Goal: Information Seeking & Learning: Learn about a topic

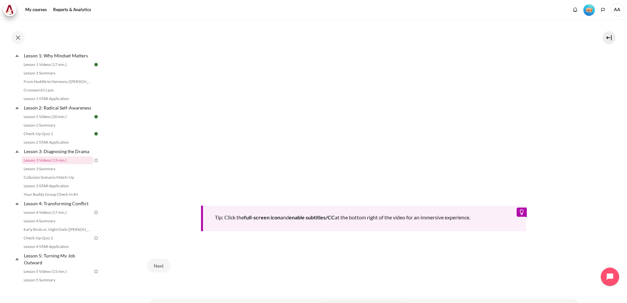
scroll to position [269, 0]
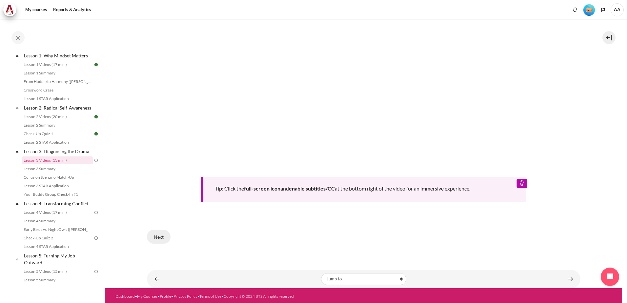
click at [159, 237] on button "Next" at bounding box center [159, 237] width 24 height 14
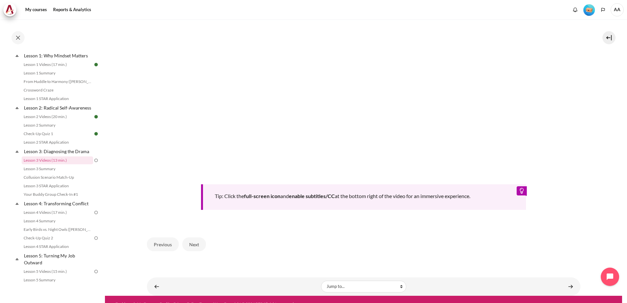
scroll to position [262, 0]
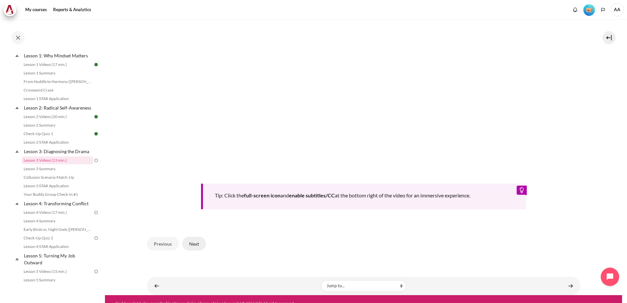
click at [194, 241] on button "Next" at bounding box center [194, 244] width 24 height 14
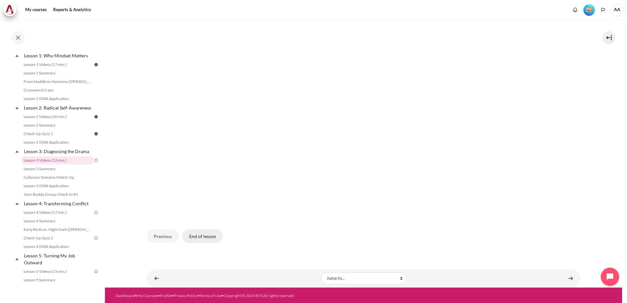
scroll to position [195, 0]
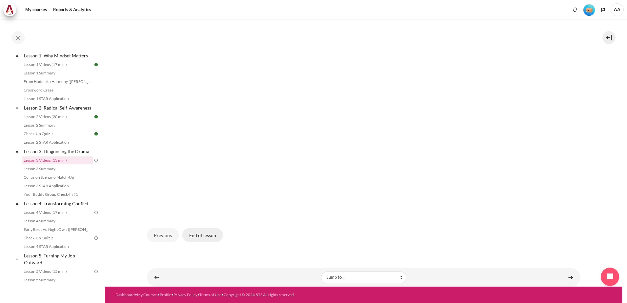
click at [211, 236] on button "End of lesson" at bounding box center [202, 235] width 41 height 14
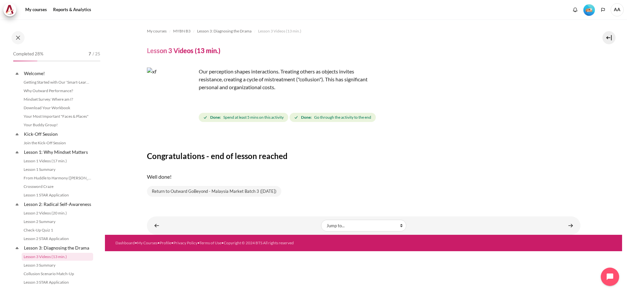
scroll to position [96, 0]
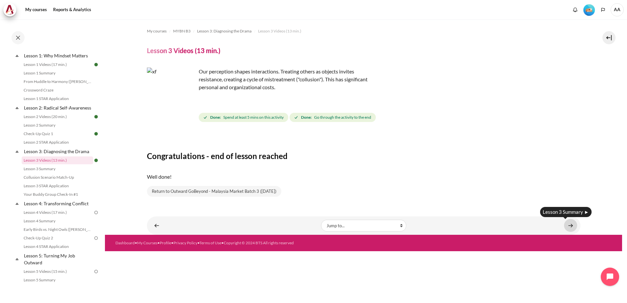
click at [572, 223] on link "Content" at bounding box center [570, 225] width 13 height 13
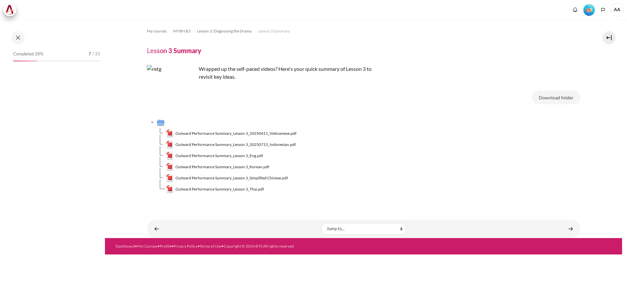
scroll to position [105, 0]
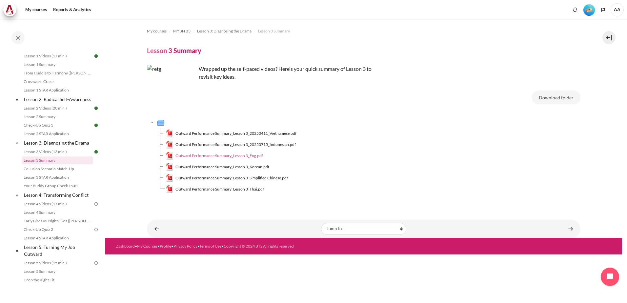
click at [249, 155] on span "Outward Performance Summary_Lesson 3_Eng.pdf" at bounding box center [218, 156] width 87 height 6
click at [456, 142] on td "Outward Performance Summary_Lesson 3_20250715_Indonesian.pdf" at bounding box center [373, 144] width 414 height 11
click at [572, 228] on link "Content" at bounding box center [570, 228] width 13 height 13
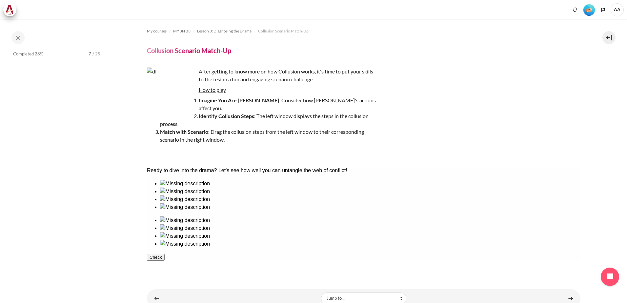
scroll to position [113, 0]
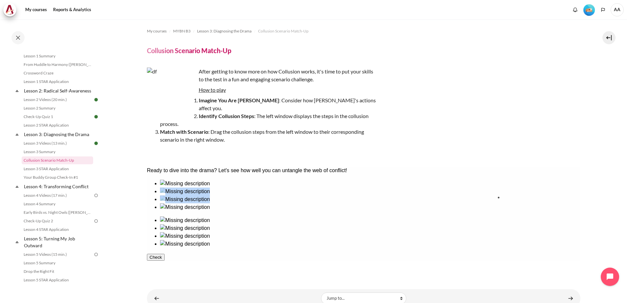
drag, startPoint x: 169, startPoint y: 214, endPoint x: 520, endPoint y: 217, distance: 350.7
drag, startPoint x: 257, startPoint y: 219, endPoint x: 474, endPoint y: 223, distance: 216.3
drag, startPoint x: 298, startPoint y: 219, endPoint x: 375, endPoint y: 217, distance: 77.4
drag, startPoint x: 215, startPoint y: 216, endPoint x: 430, endPoint y: 218, distance: 215.0
click at [164, 285] on button "Check" at bounding box center [155, 288] width 18 height 7
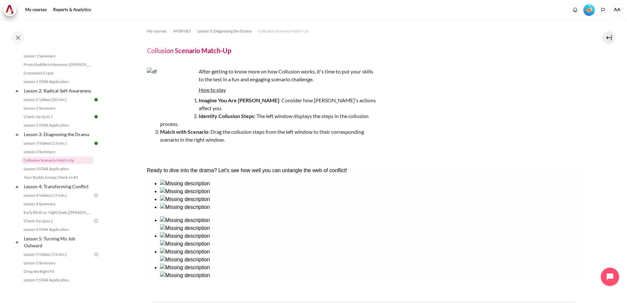
scroll to position [25, 0]
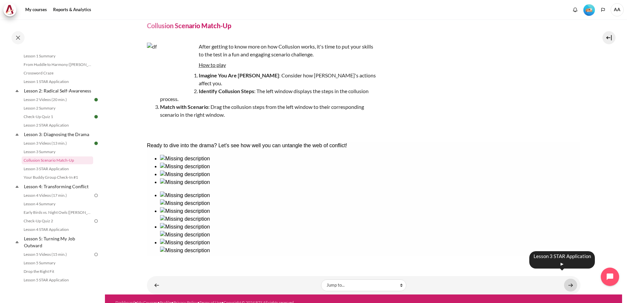
click at [566, 279] on link "Content" at bounding box center [570, 285] width 13 height 13
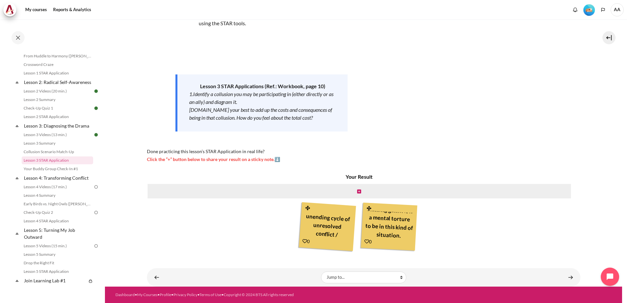
scroll to position [24, 0]
click at [305, 241] on icon "Content" at bounding box center [307, 241] width 5 height 5
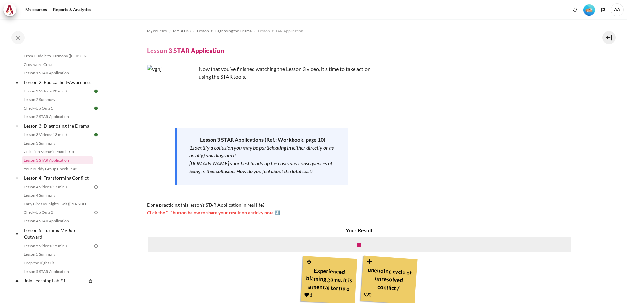
scroll to position [53, 0]
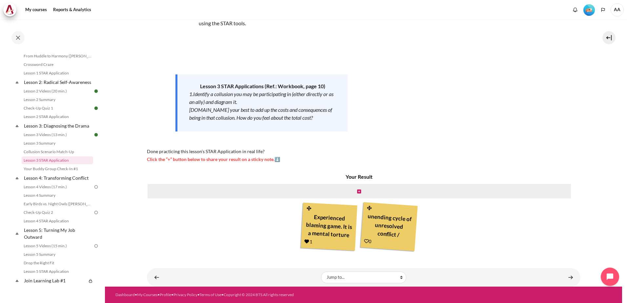
click at [364, 239] on icon "Content" at bounding box center [366, 241] width 5 height 5
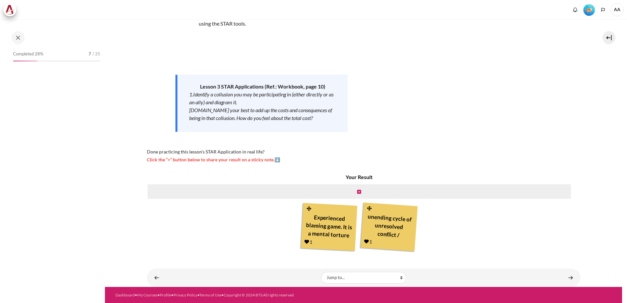
scroll to position [122, 0]
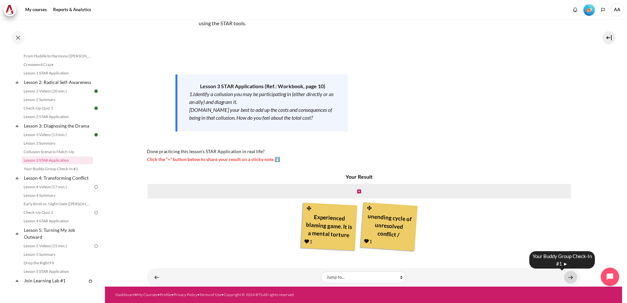
click at [567, 277] on link "Content" at bounding box center [570, 277] width 13 height 13
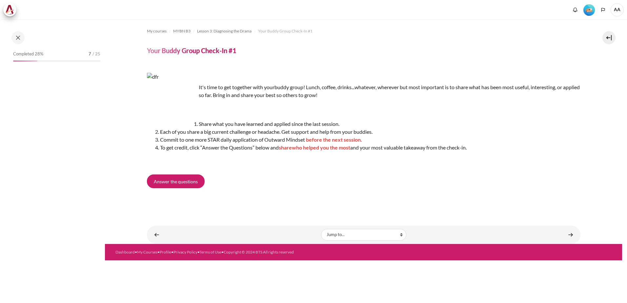
scroll to position [130, 0]
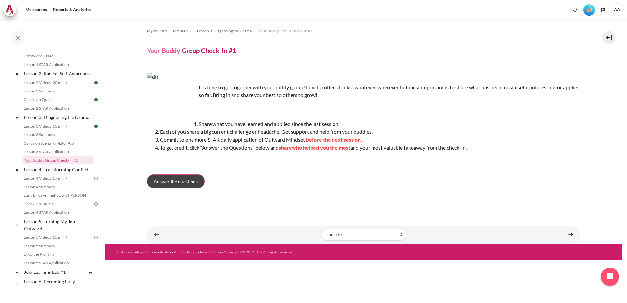
click at [164, 183] on span "Answer the questions" at bounding box center [176, 181] width 44 height 7
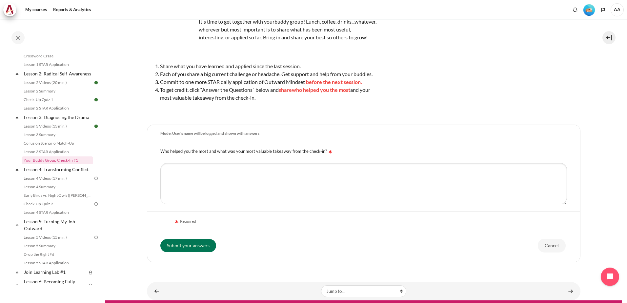
scroll to position [49, 0]
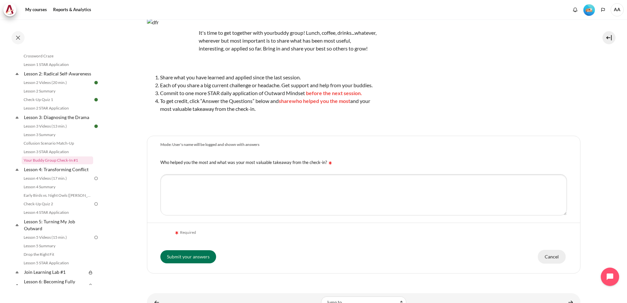
click at [541, 262] on input "Cancel" at bounding box center [551, 257] width 28 height 14
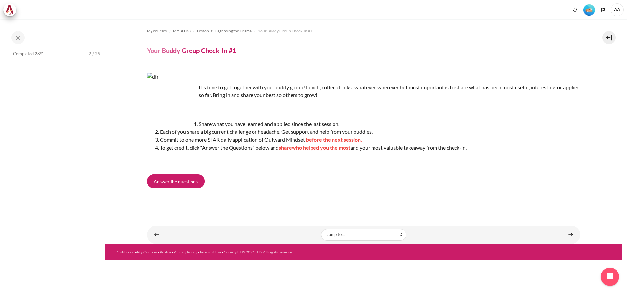
scroll to position [130, 0]
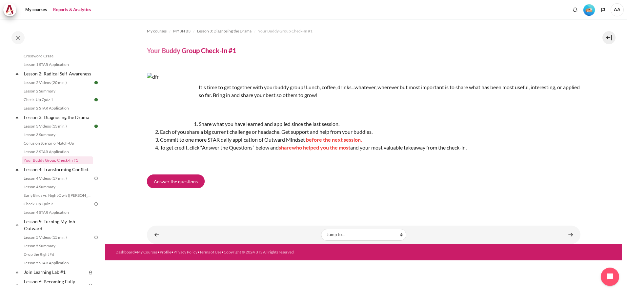
click at [74, 7] on link "Reports & Analytics" at bounding box center [72, 9] width 43 height 13
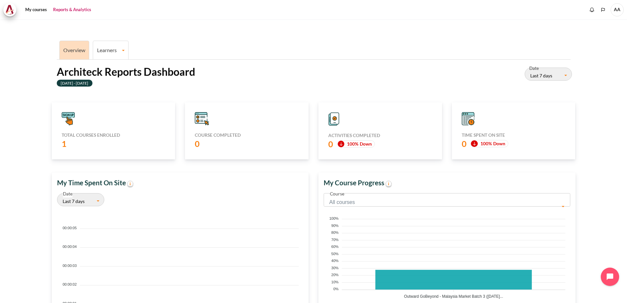
click at [111, 50] on link "Learners" at bounding box center [110, 50] width 35 height 6
click at [105, 66] on link "Learner Course Progress" at bounding box center [110, 73] width 31 height 22
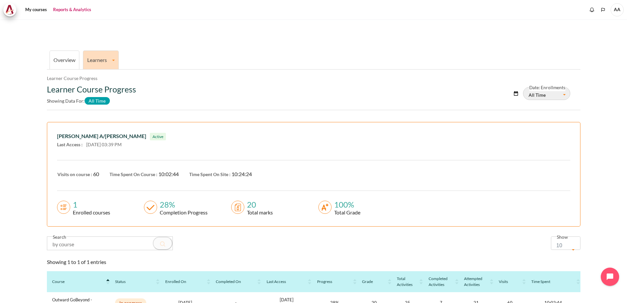
click at [63, 61] on link "Overview" at bounding box center [64, 60] width 22 height 6
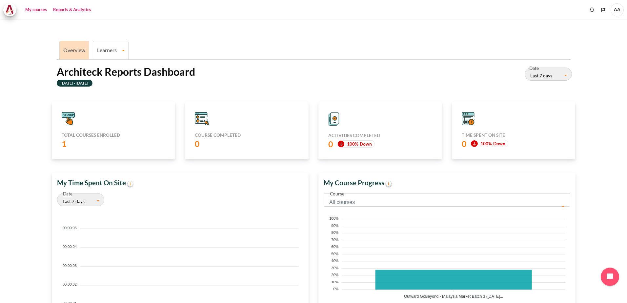
click at [32, 10] on link "My courses" at bounding box center [36, 9] width 26 height 13
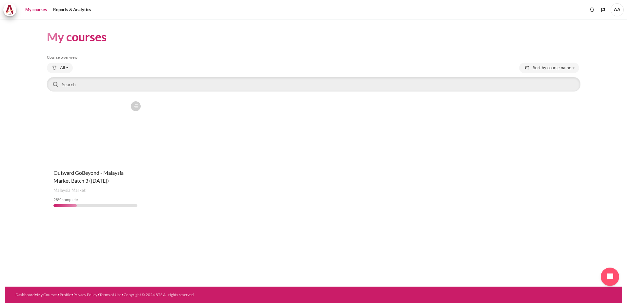
click at [99, 165] on div "Course is starred Actions for course Outward GoBeyond - [GEOGRAPHIC_DATA] Marke…" at bounding box center [95, 155] width 97 height 114
click at [93, 178] on span "Outward GoBeyond - Malaysia Market Batch 3 ([DATE])" at bounding box center [88, 176] width 70 height 14
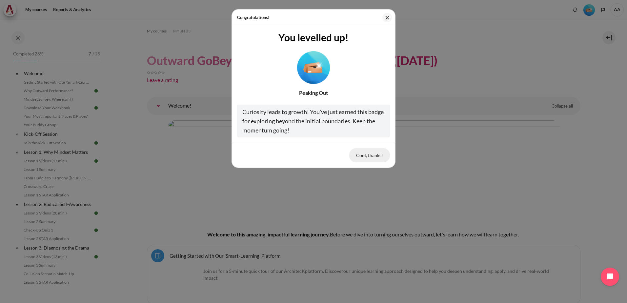
click at [368, 155] on button "Cool, thanks!" at bounding box center [369, 155] width 41 height 14
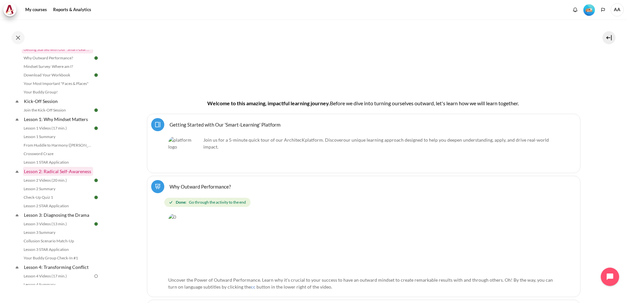
scroll to position [66, 0]
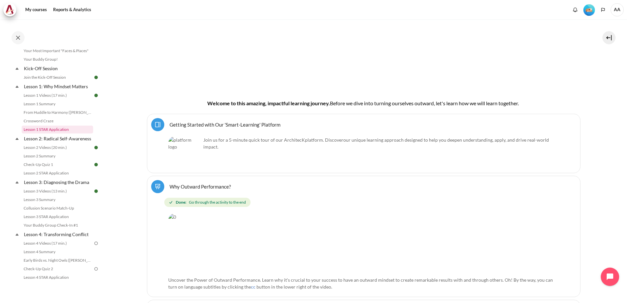
click at [51, 129] on link "Lesson 1 STAR Application" at bounding box center [57, 130] width 71 height 8
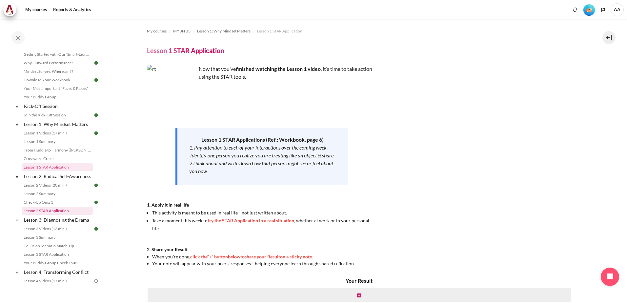
click at [45, 215] on link "Lesson 2 STAR Application" at bounding box center [57, 211] width 71 height 8
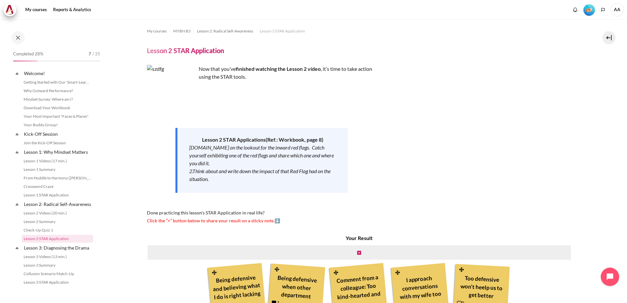
scroll to position [78, 0]
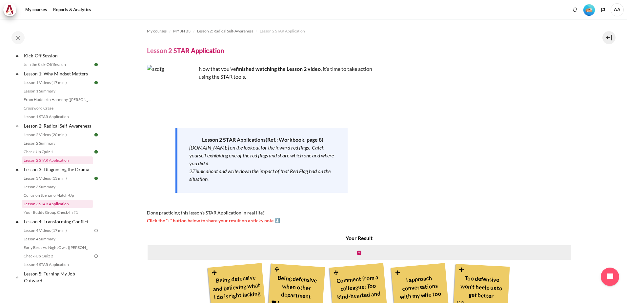
click at [49, 208] on link "Lesson 3 STAR Application" at bounding box center [57, 204] width 71 height 8
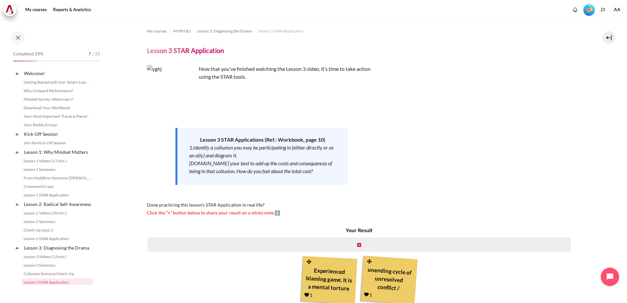
scroll to position [122, 0]
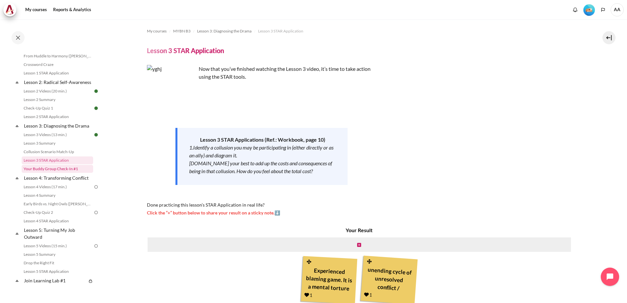
click at [50, 173] on link "Your Buddy Group Check-In #1" at bounding box center [57, 169] width 71 height 8
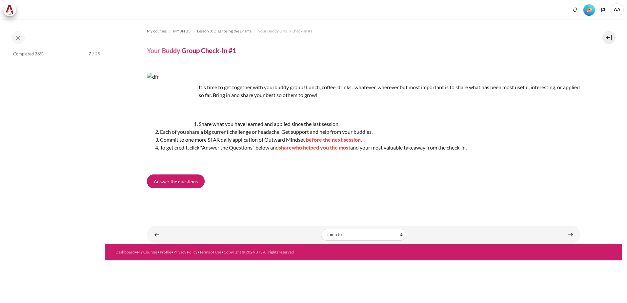
scroll to position [130, 0]
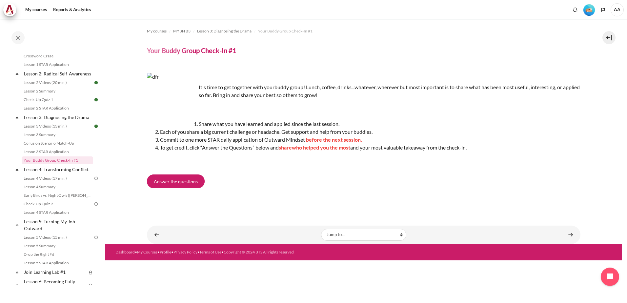
click at [619, 8] on span "AA" at bounding box center [616, 9] width 13 height 13
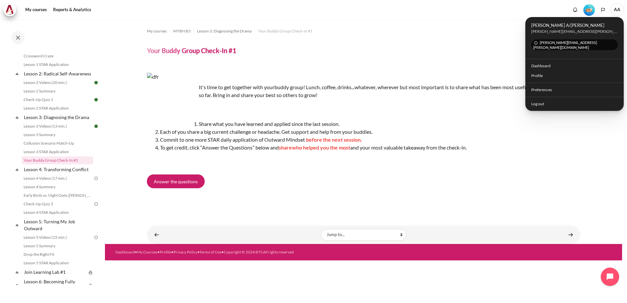
click at [588, 7] on img "Level #2" at bounding box center [588, 9] width 11 height 11
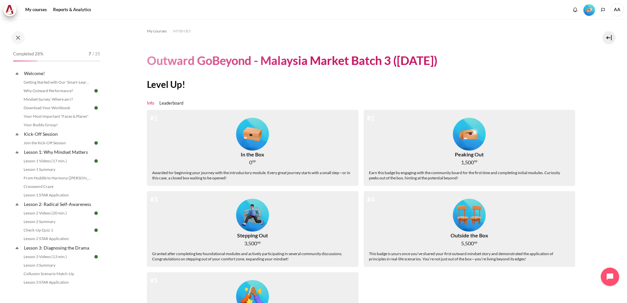
click at [590, 10] on img "Level #2" at bounding box center [588, 9] width 11 height 11
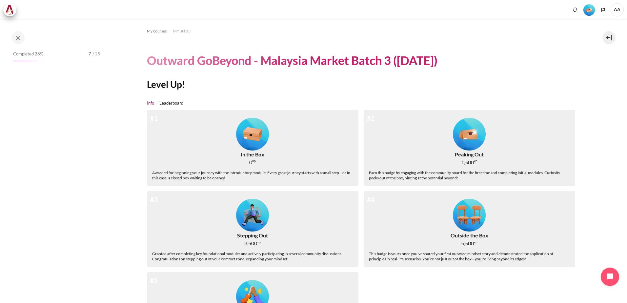
click at [617, 10] on span "AA" at bounding box center [616, 9] width 13 height 13
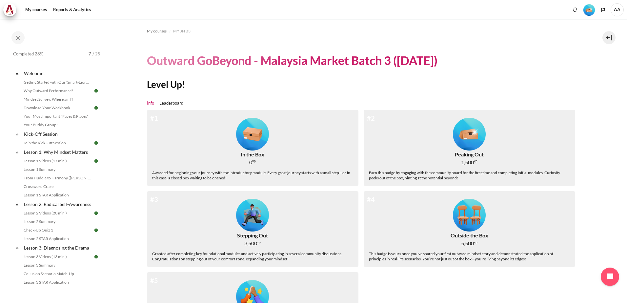
click at [617, 10] on span "AA" at bounding box center [616, 9] width 13 height 13
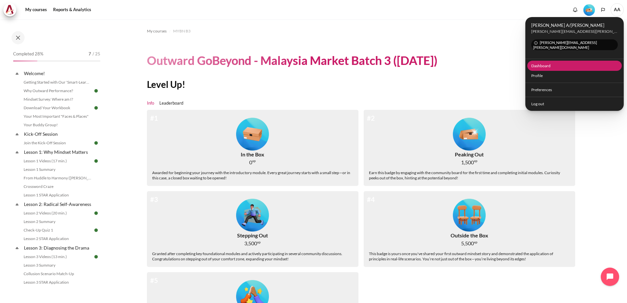
click at [536, 61] on link "Dashboard" at bounding box center [574, 66] width 95 height 10
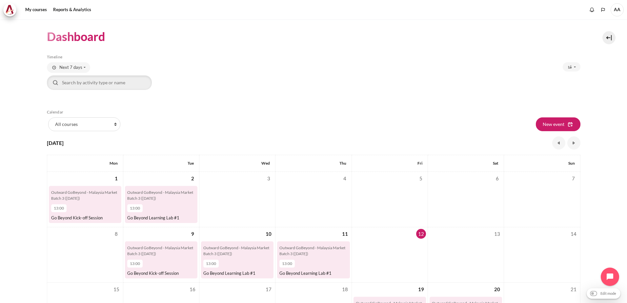
click at [615, 9] on span "AA" at bounding box center [616, 9] width 13 height 13
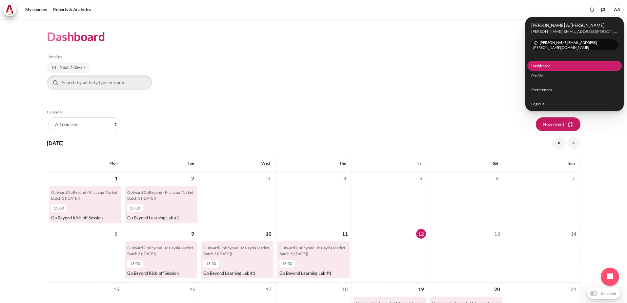
click at [537, 61] on link "Dashboard" at bounding box center [574, 66] width 95 height 10
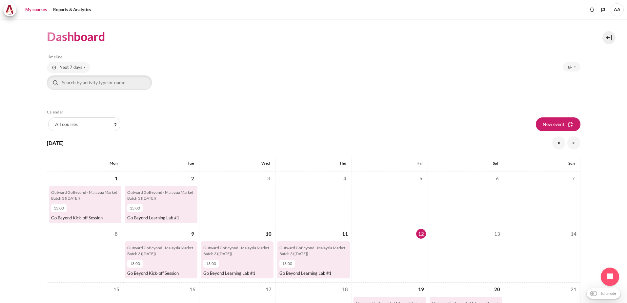
click at [27, 7] on link "My courses" at bounding box center [36, 9] width 26 height 13
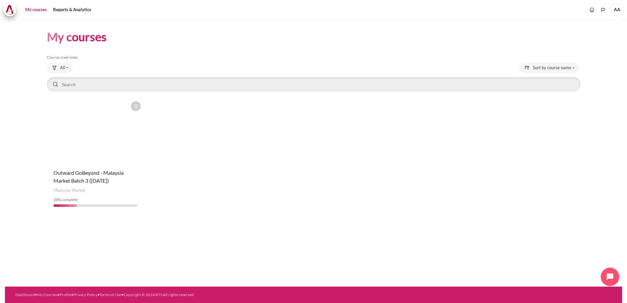
click at [136, 107] on icon "Content" at bounding box center [136, 106] width 6 height 6
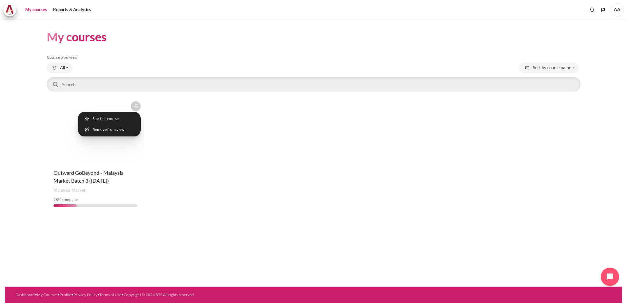
click at [191, 133] on div "Course is starred Actions for course Outward GoBeyond - Malaysia Market Batch 3…" at bounding box center [313, 155] width 533 height 114
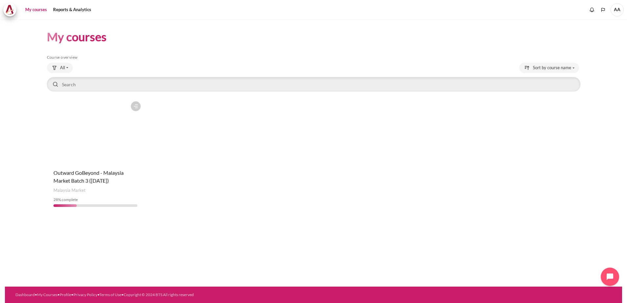
click at [133, 134] on figure "Content" at bounding box center [95, 131] width 97 height 66
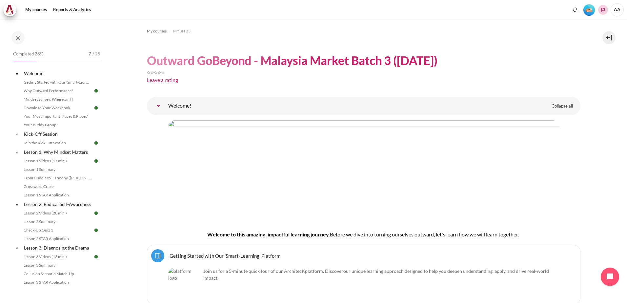
click at [601, 11] on polyline "Languages" at bounding box center [602, 9] width 5 height 5
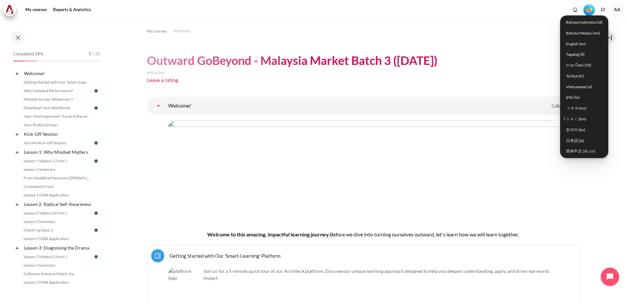
click at [619, 9] on span "AA" at bounding box center [616, 9] width 13 height 13
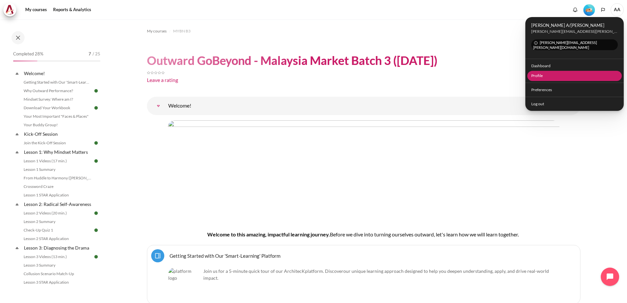
click at [543, 74] on link "Profile" at bounding box center [574, 76] width 95 height 10
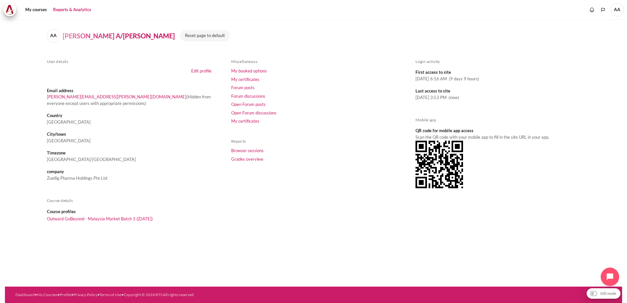
click at [80, 6] on link "Reports & Analytics" at bounding box center [72, 9] width 43 height 13
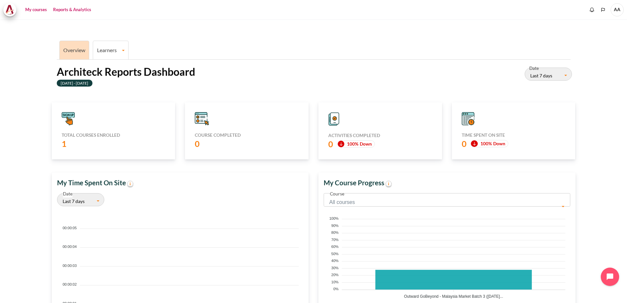
click at [34, 9] on link "My courses" at bounding box center [36, 9] width 26 height 13
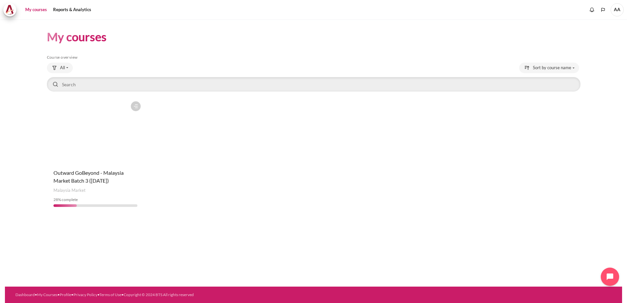
click at [91, 168] on div "Course is starred Actions for course Outward GoBeyond - [GEOGRAPHIC_DATA] Marke…" at bounding box center [95, 155] width 97 height 114
click at [90, 179] on span "Outward GoBeyond - Malaysia Market Batch 3 ([DATE])" at bounding box center [88, 176] width 70 height 14
